Goal: Check status: Check status

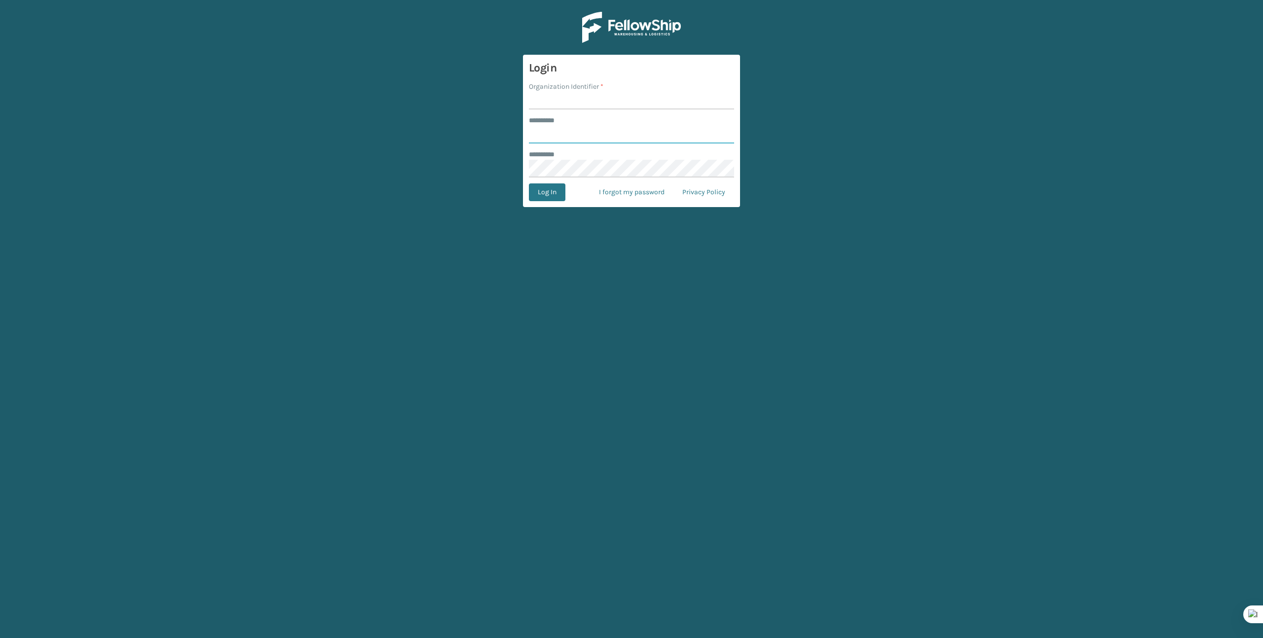
type input "*******"
click at [559, 105] on input "Organization Identifier *" at bounding box center [631, 101] width 205 height 18
type input "Brightech"
click at [549, 200] on button "Log In" at bounding box center [547, 192] width 36 height 18
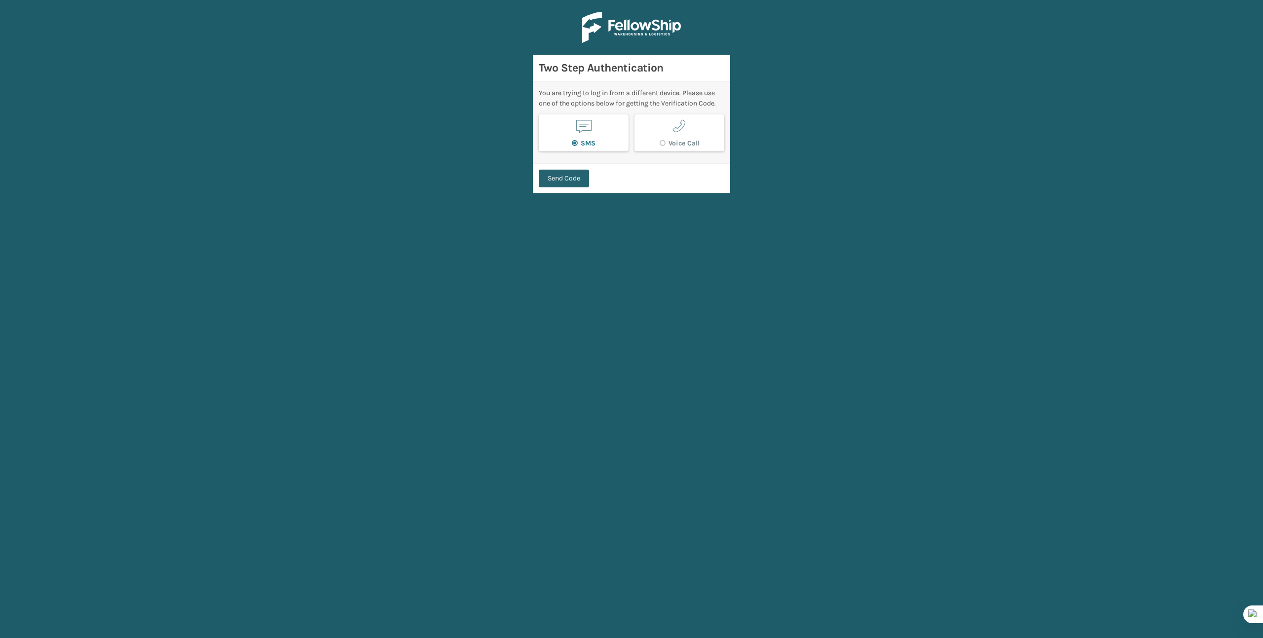
click at [578, 174] on button "Send Code" at bounding box center [564, 179] width 50 height 18
type input "487183"
click at [565, 170] on button "Verify Code" at bounding box center [565, 174] width 53 height 18
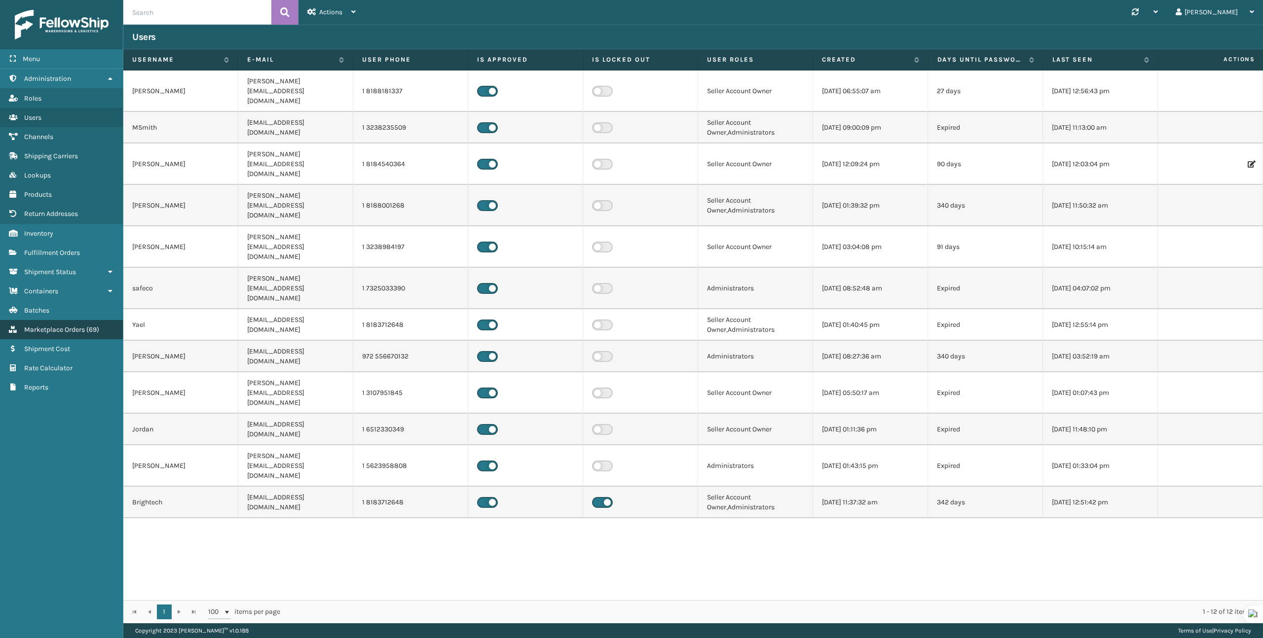
click at [70, 326] on span "Marketplace Orders" at bounding box center [54, 330] width 61 height 8
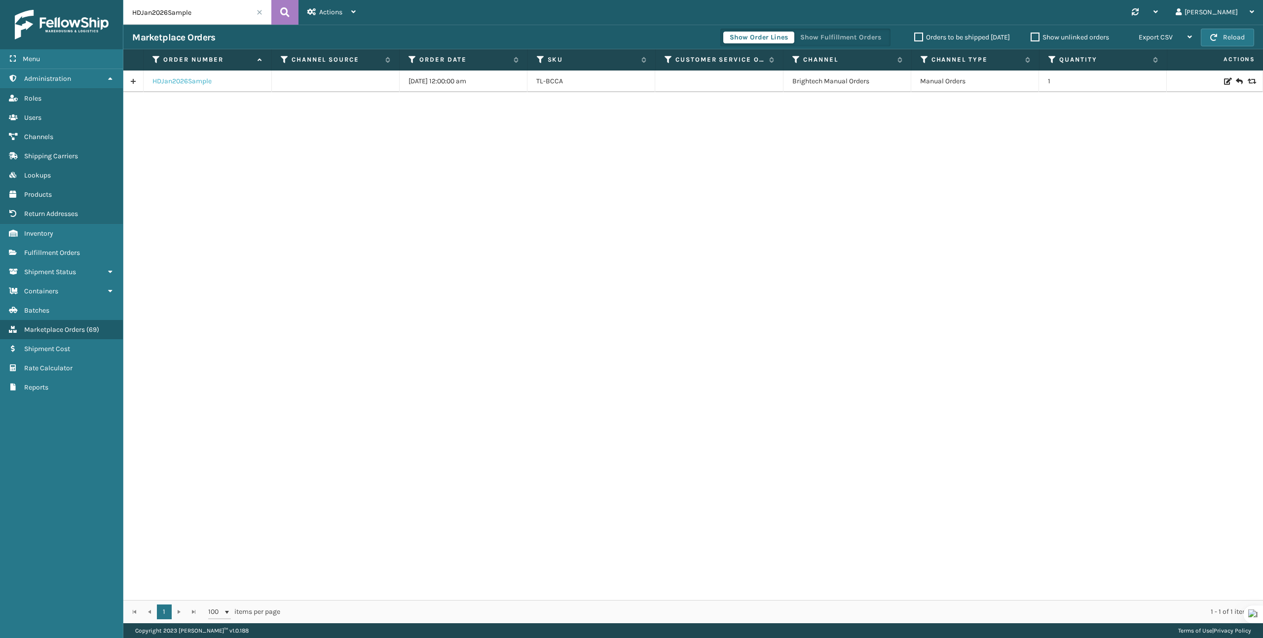
click at [185, 83] on link "HDJan2026Sample" at bounding box center [181, 81] width 59 height 10
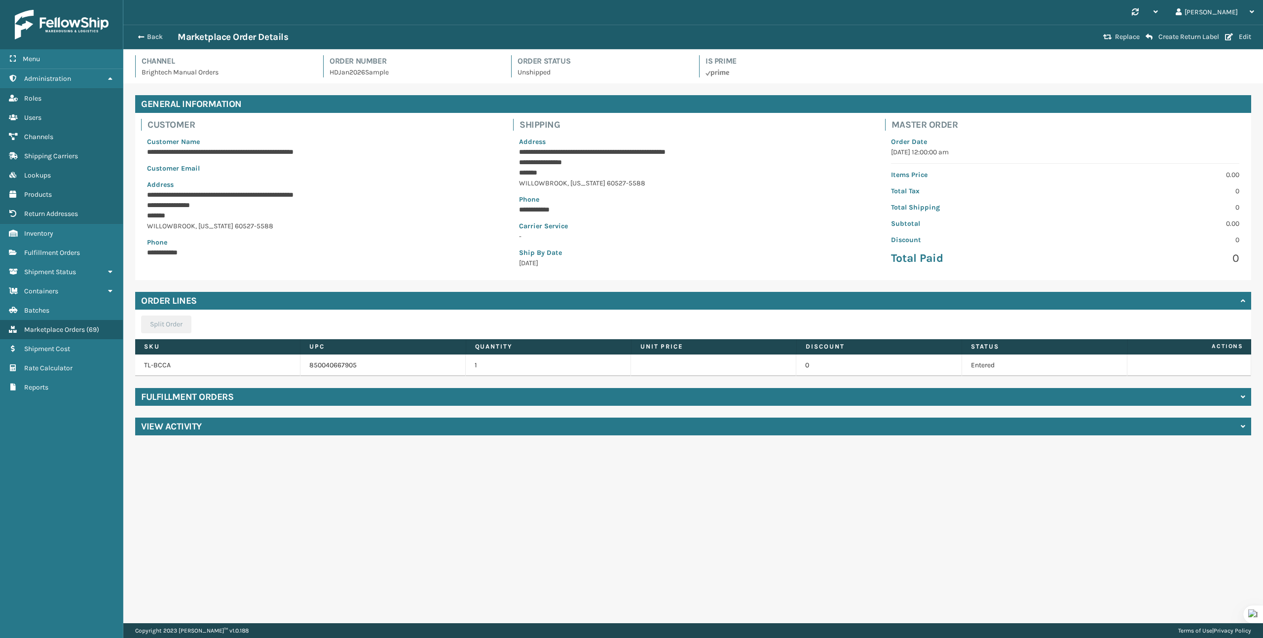
click at [281, 395] on div "Fulfillment Orders" at bounding box center [693, 397] width 1116 height 18
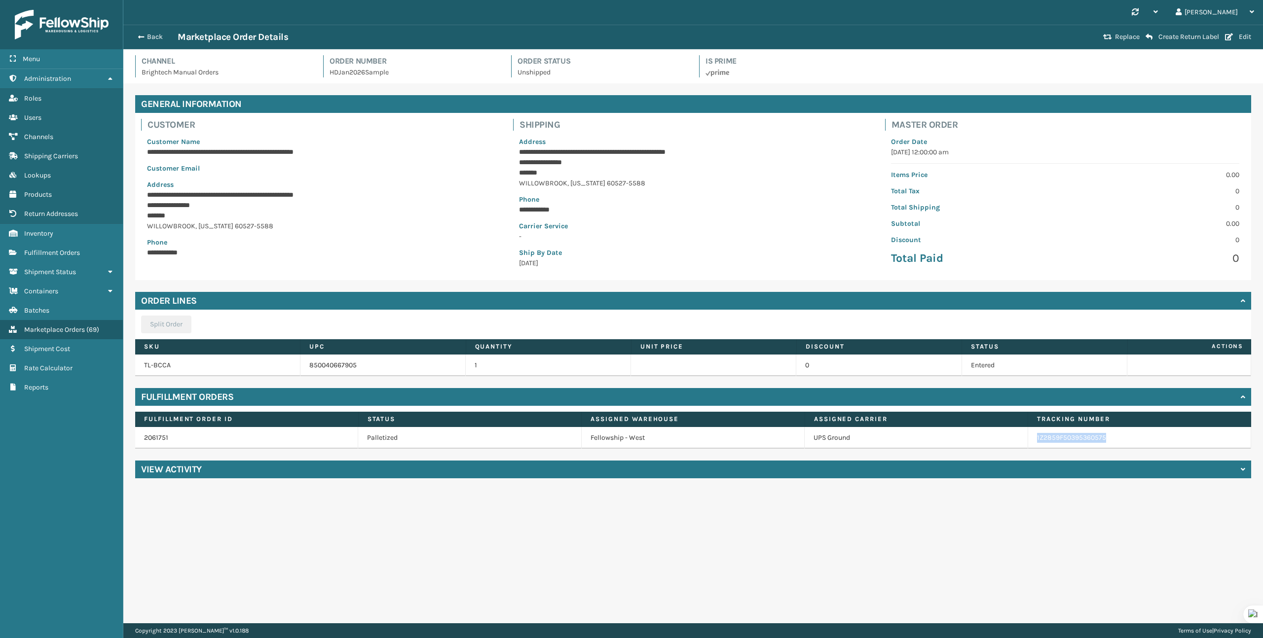
copy link "1Z2859F50395360575"
click at [154, 41] on button "Back" at bounding box center [154, 37] width 45 height 9
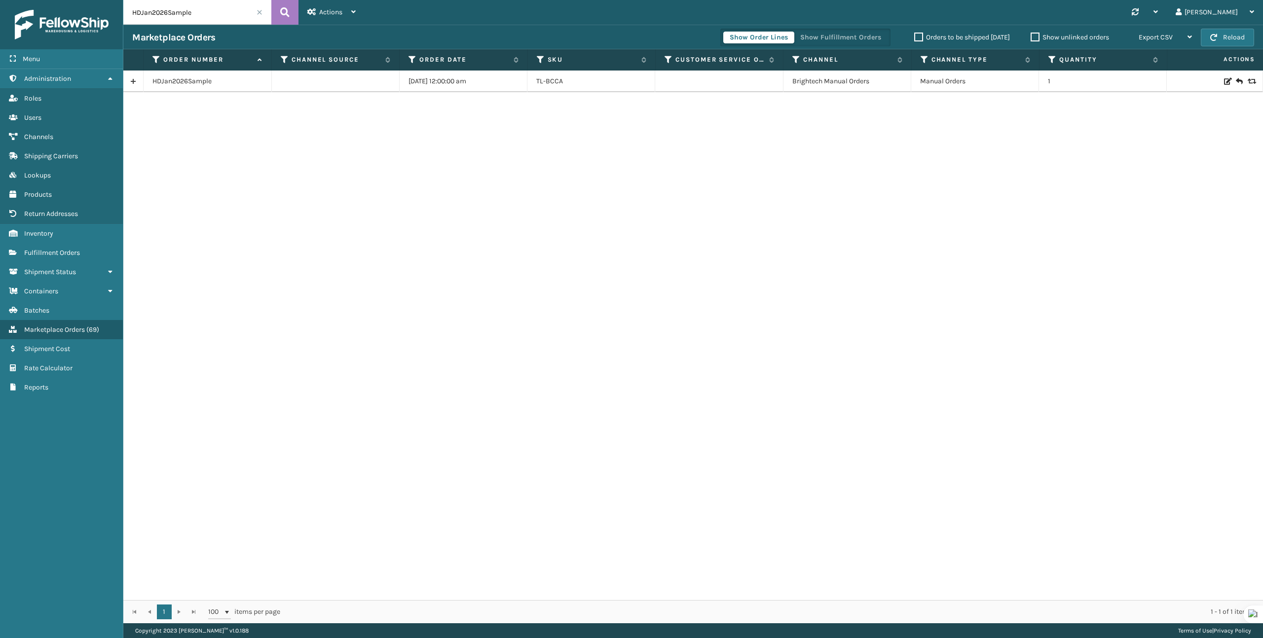
click at [192, 13] on input "HDJan2026Sample" at bounding box center [197, 12] width 148 height 25
paste input "144207505"
click at [225, 10] on input "144207505" at bounding box center [197, 12] width 148 height 25
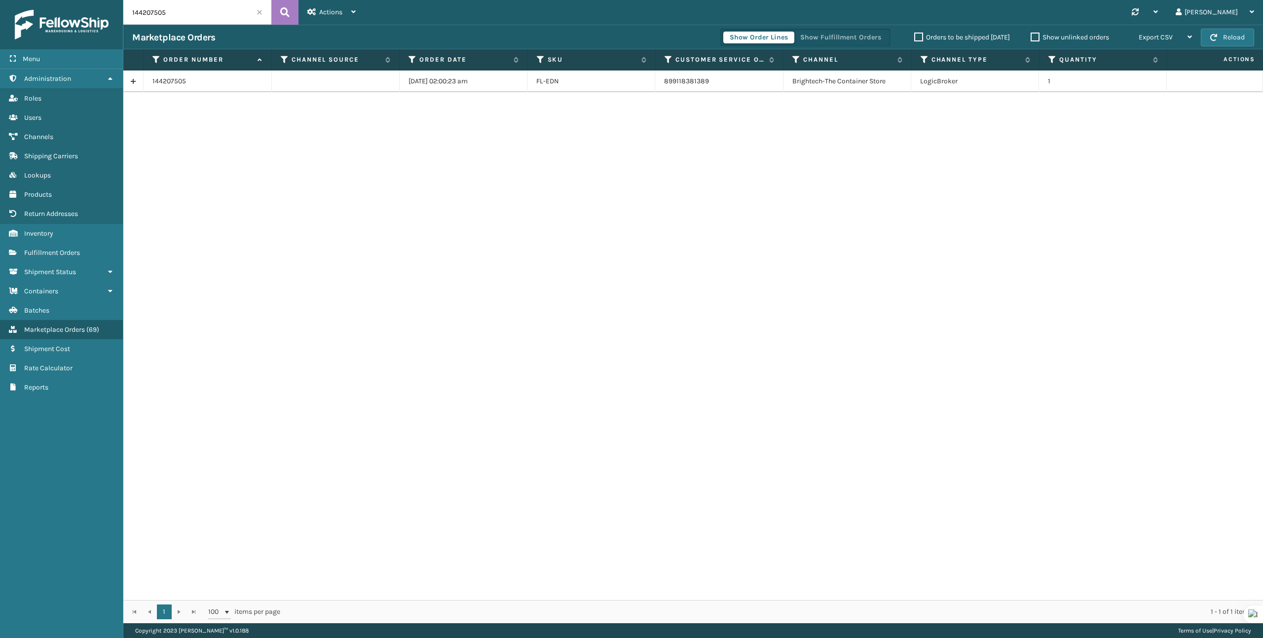
click at [225, 9] on input "144207505" at bounding box center [197, 12] width 148 height 25
paste input "226067436"
type input "2260674365"
